Goal: Information Seeking & Learning: Compare options

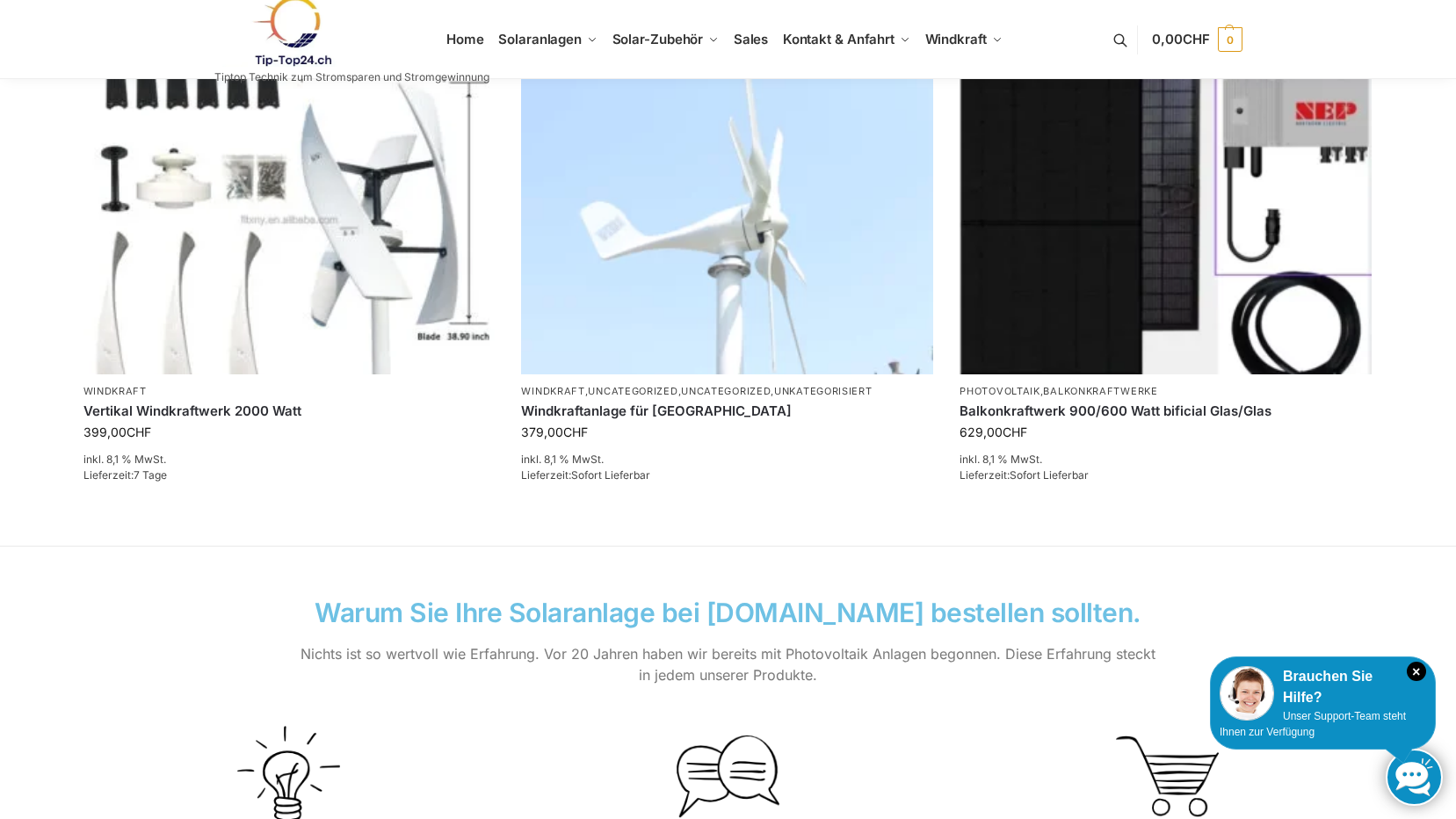
scroll to position [1111, 0]
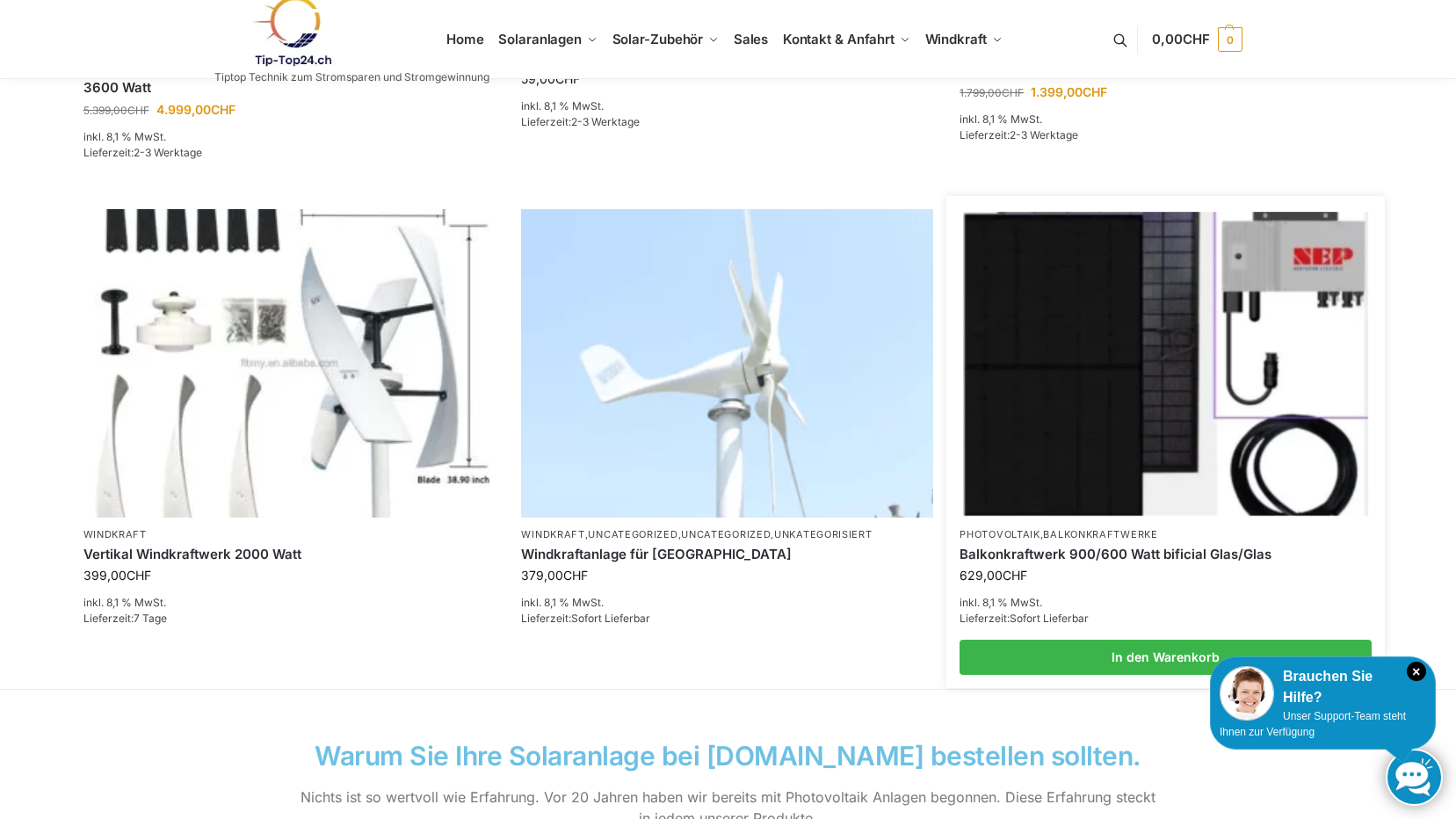
click at [1107, 354] on img at bounding box center [1165, 363] width 404 height 303
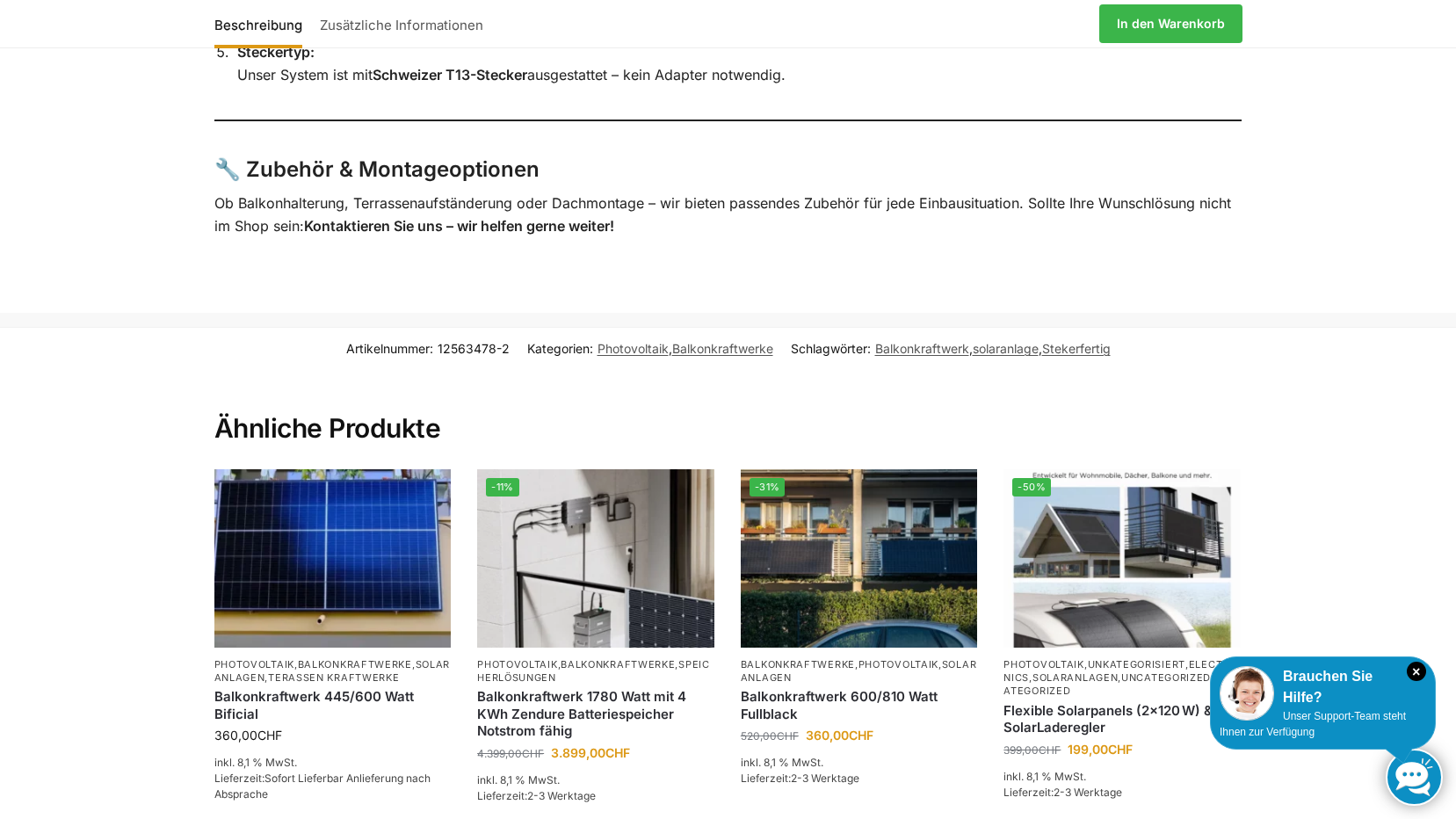
scroll to position [3902, 0]
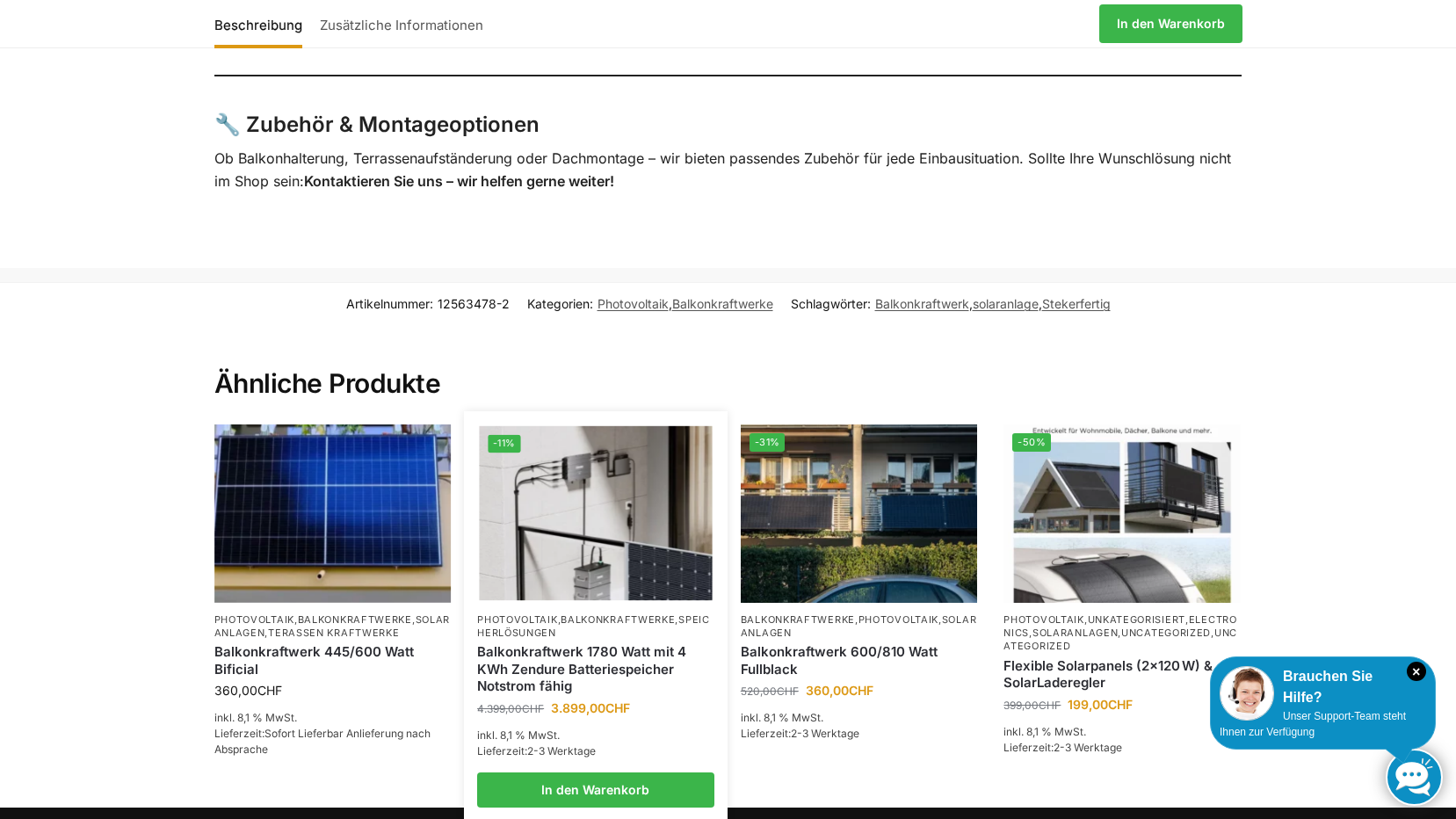
click at [604, 527] on img at bounding box center [596, 513] width 233 height 175
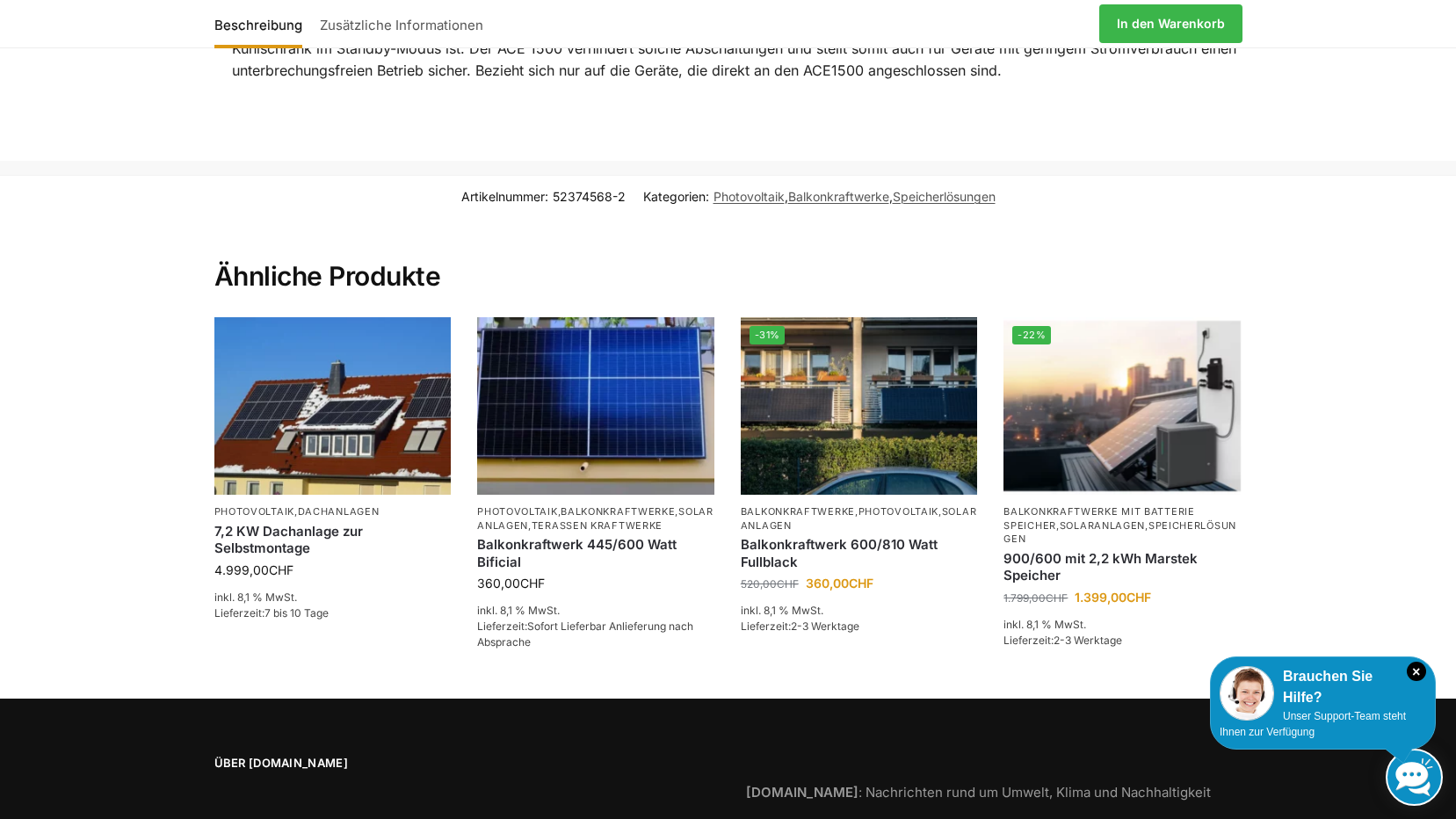
scroll to position [3520, 0]
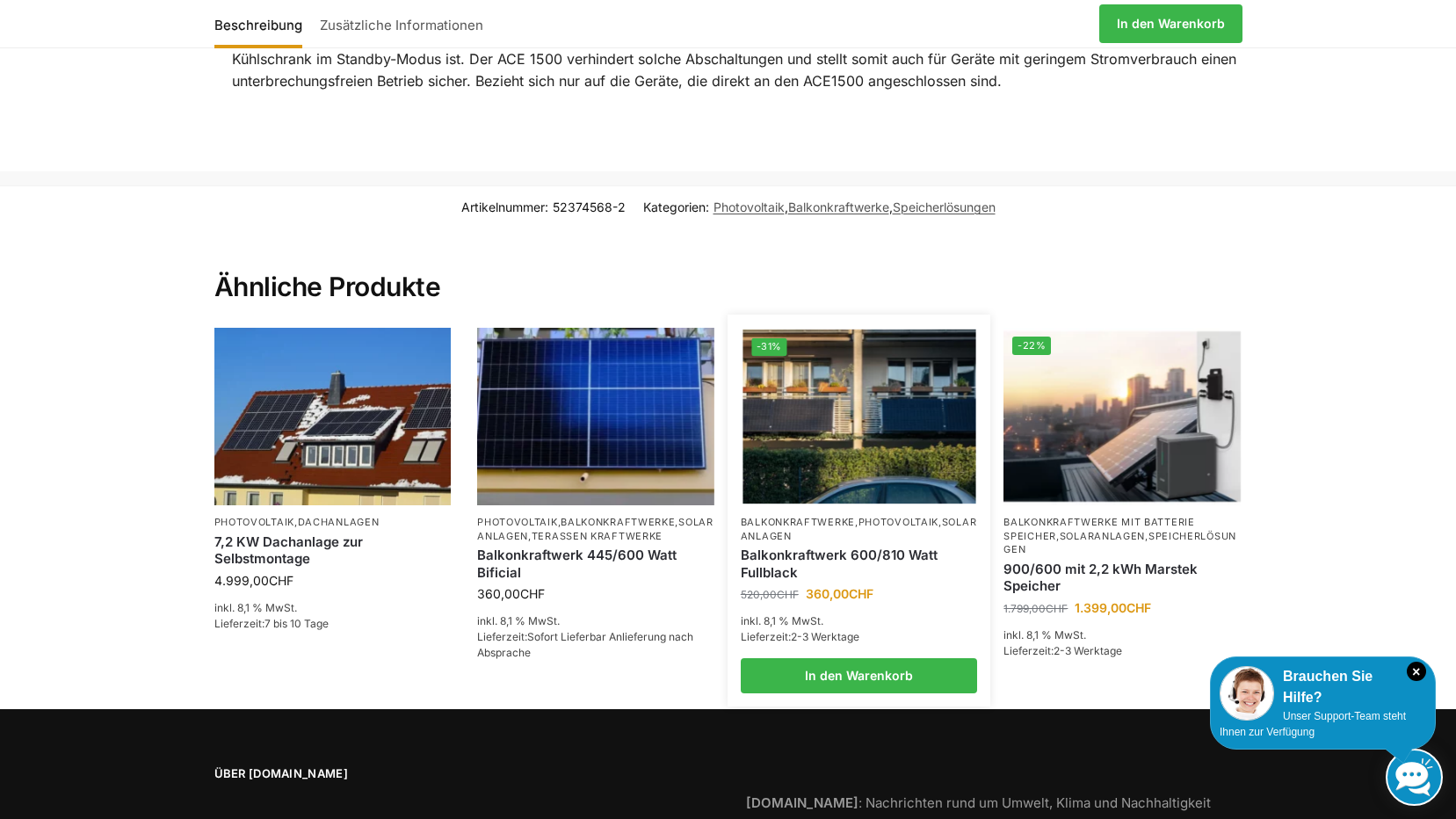
click at [921, 354] on img at bounding box center [859, 417] width 233 height 175
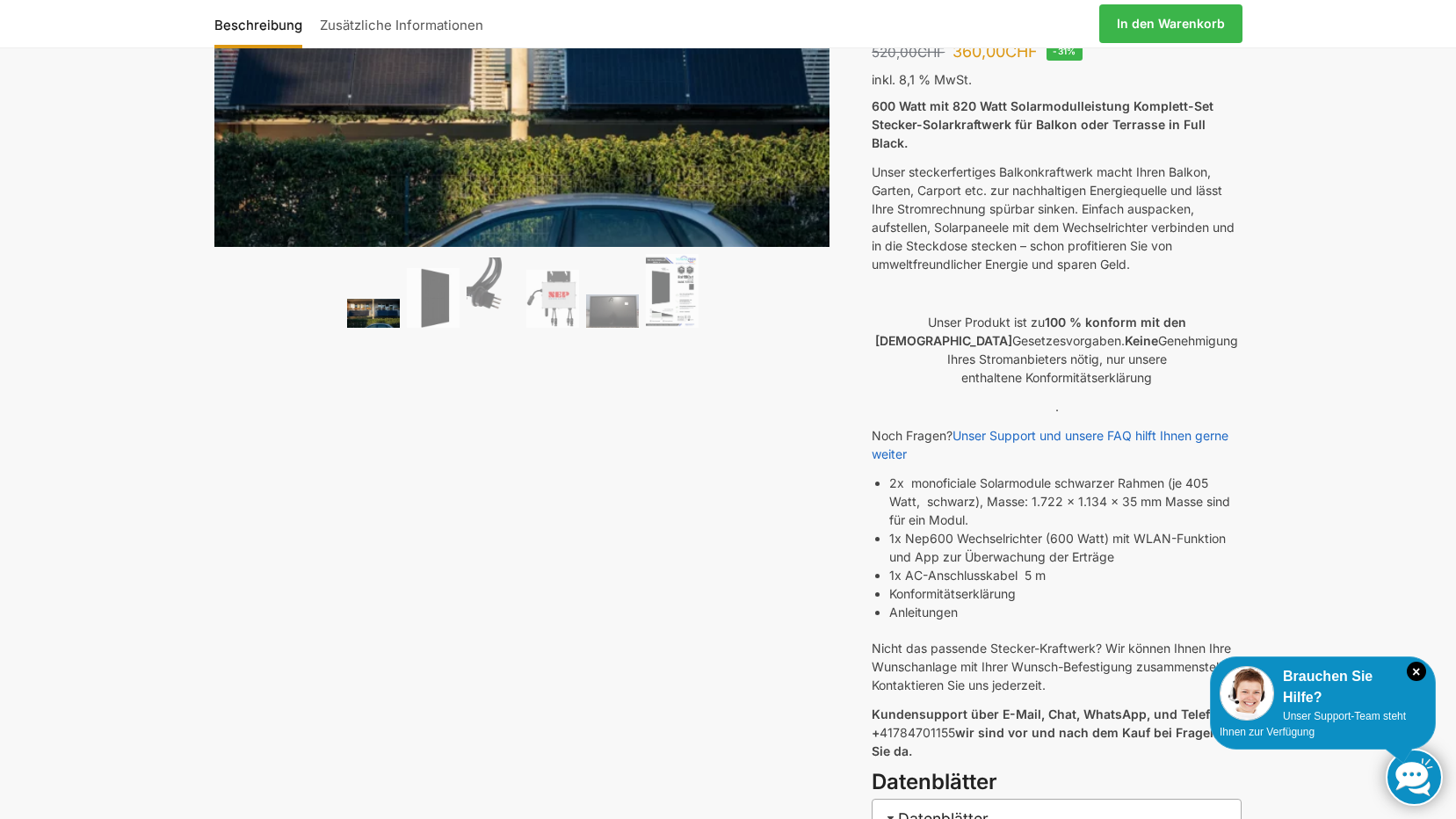
scroll to position [48, 0]
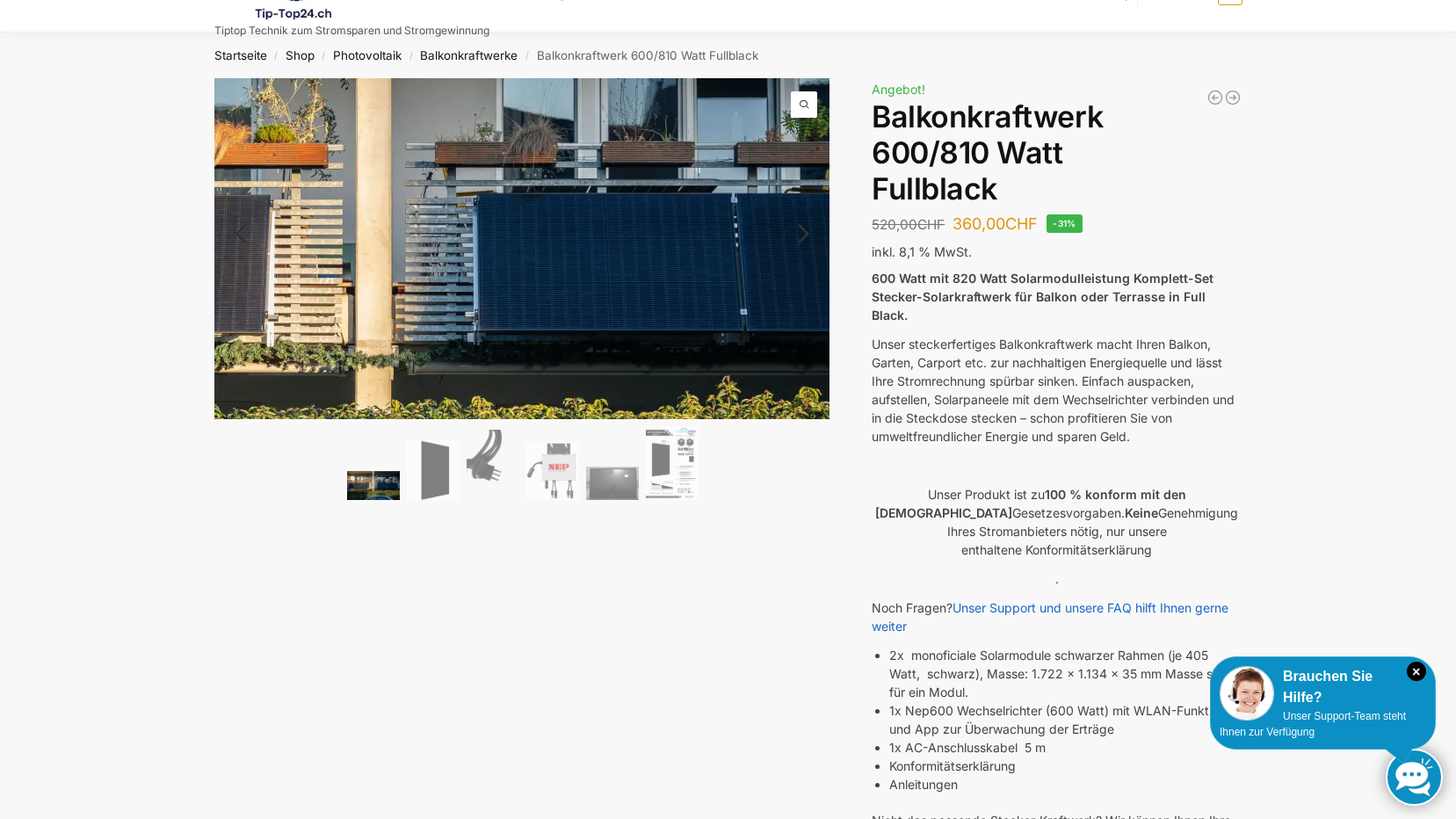
click at [632, 237] on img at bounding box center [380, 270] width 1353 height 746
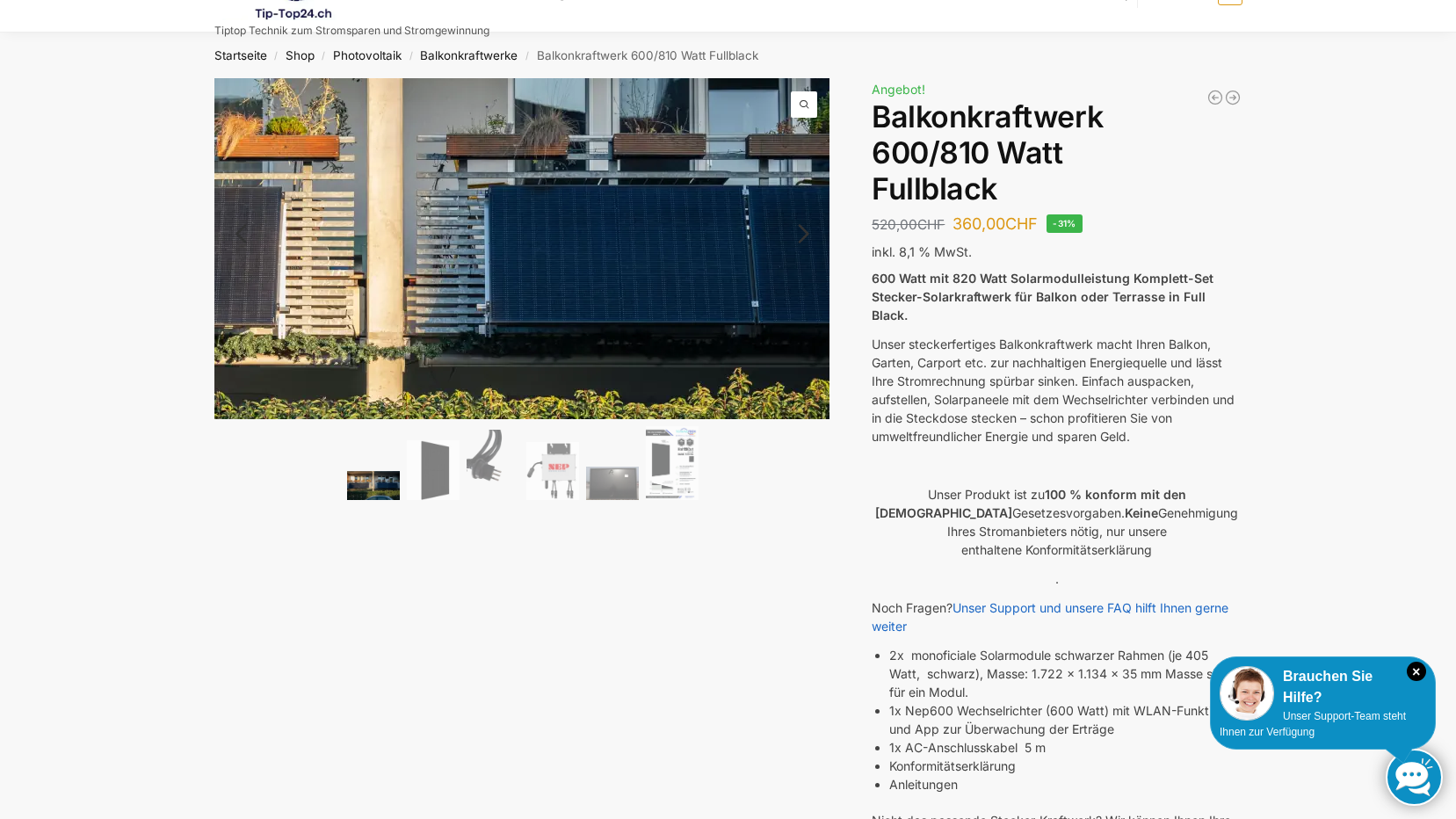
click at [632, 237] on img at bounding box center [391, 262] width 1353 height 746
